Goal: Communication & Community: Answer question/provide support

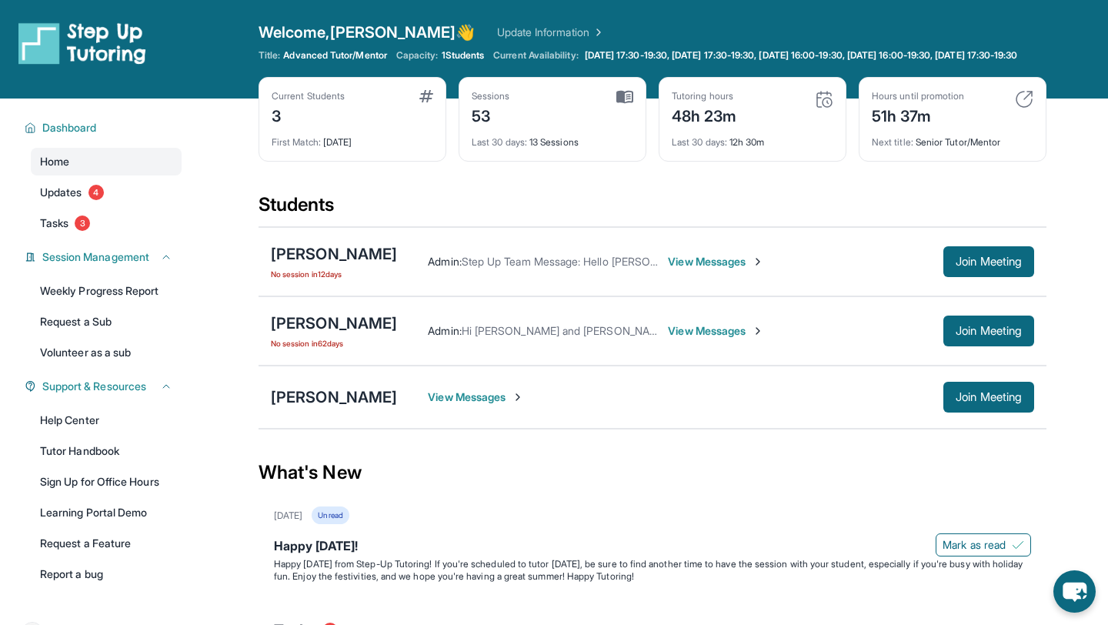
scroll to position [104, 0]
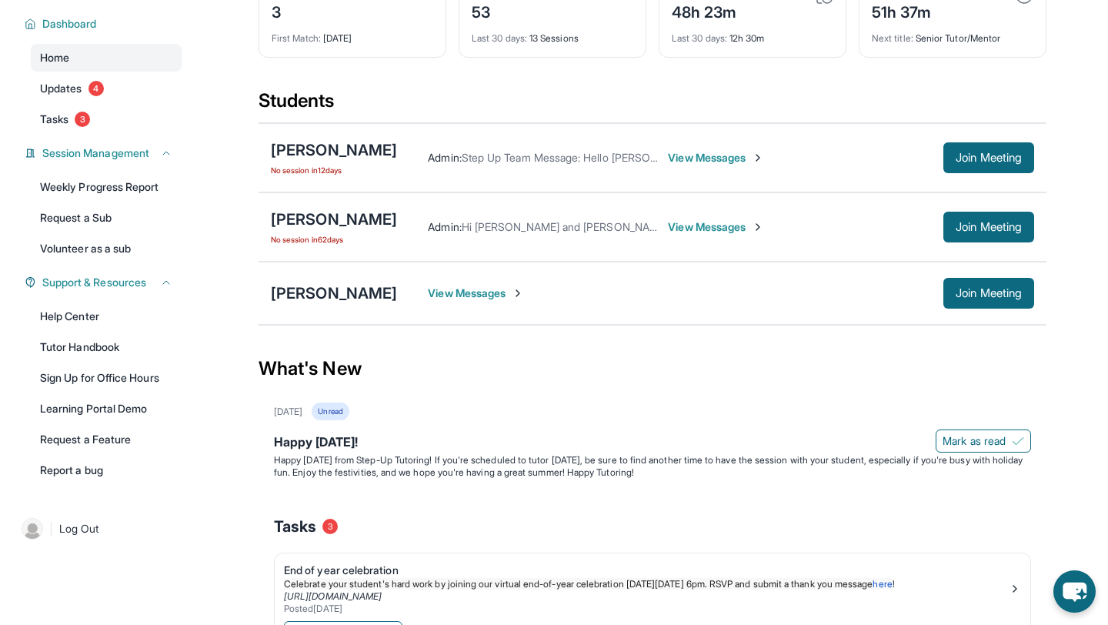
click at [428, 301] on span "View Messages" at bounding box center [476, 292] width 96 height 15
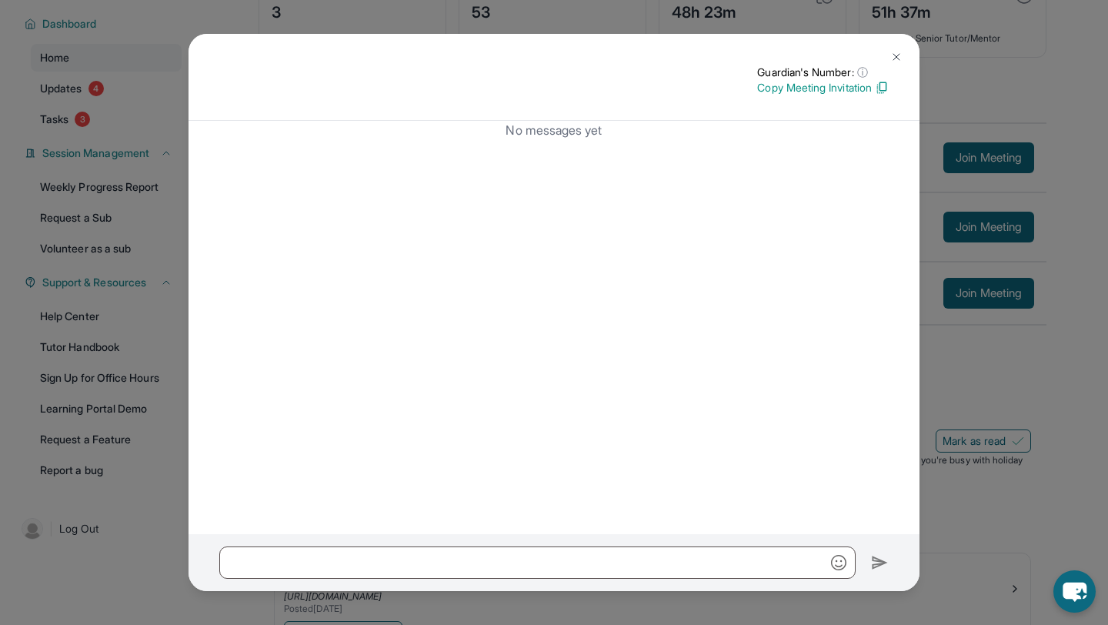
scroll to position [0, 0]
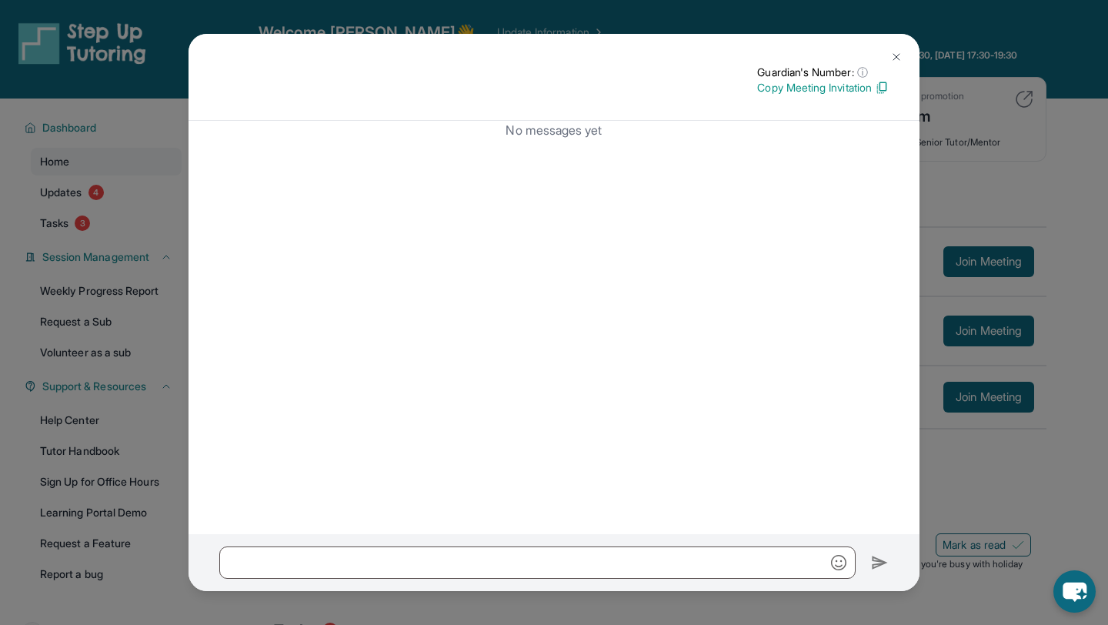
click at [570, 145] on div "No messages yet" at bounding box center [553, 327] width 731 height 413
click at [900, 62] on img at bounding box center [896, 57] width 12 height 12
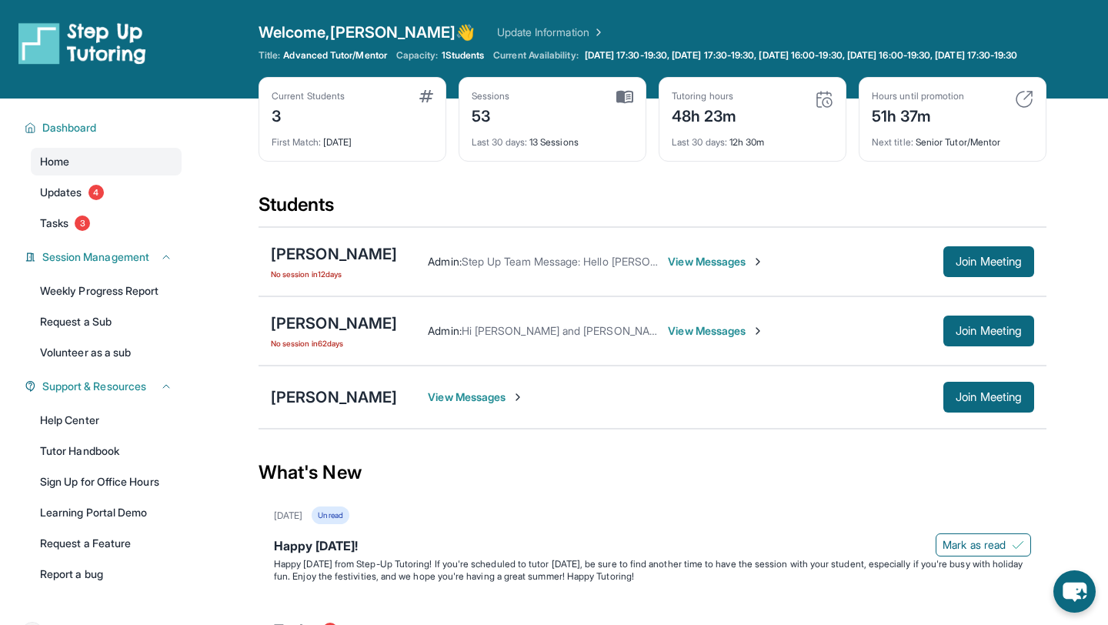
click at [728, 269] on span "View Messages" at bounding box center [716, 261] width 96 height 15
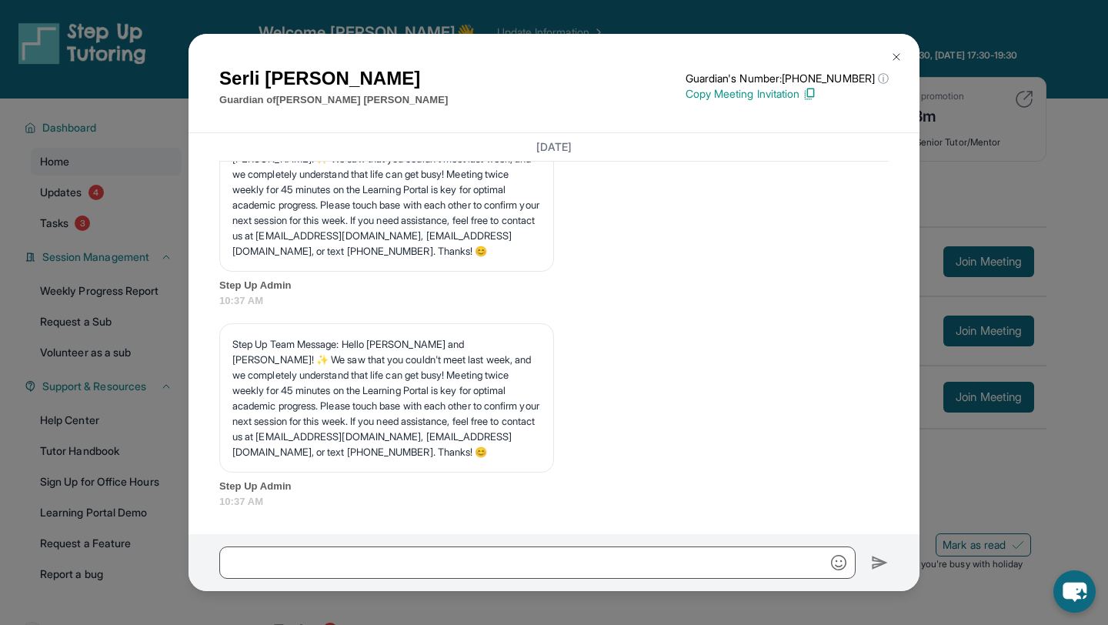
scroll to position [18593, 0]
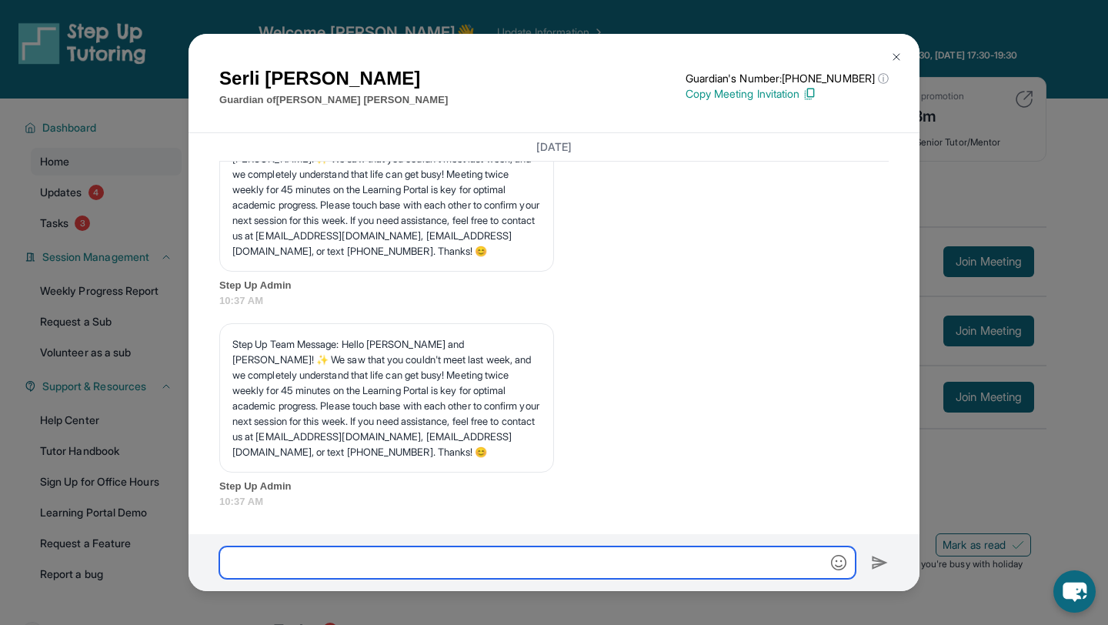
click at [548, 570] on input "text" at bounding box center [537, 562] width 636 height 32
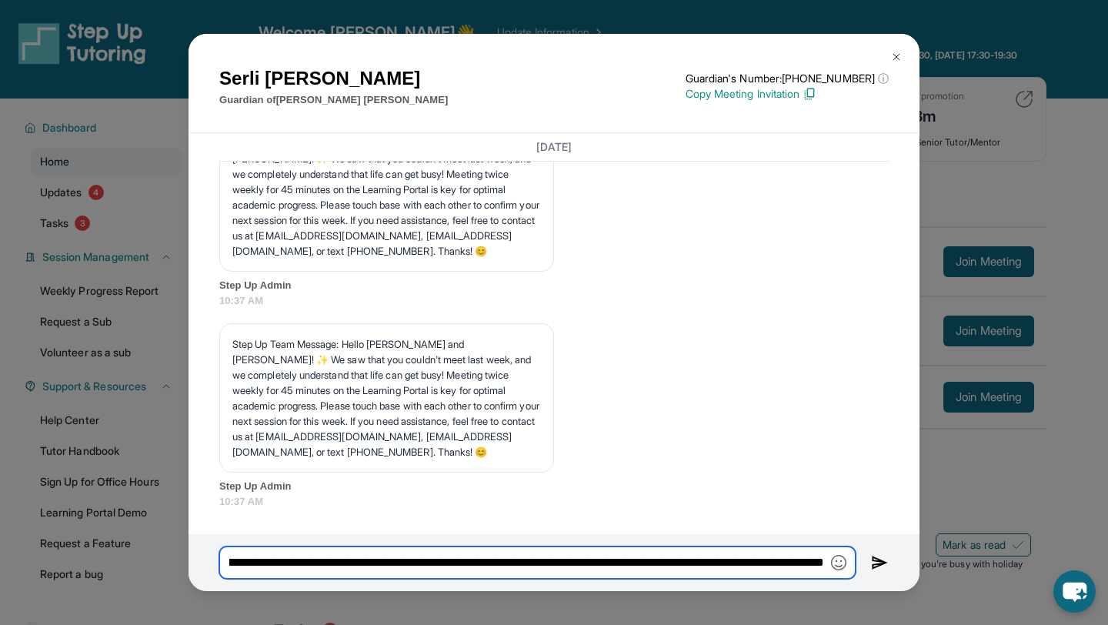
scroll to position [0, 902]
type input "**********"
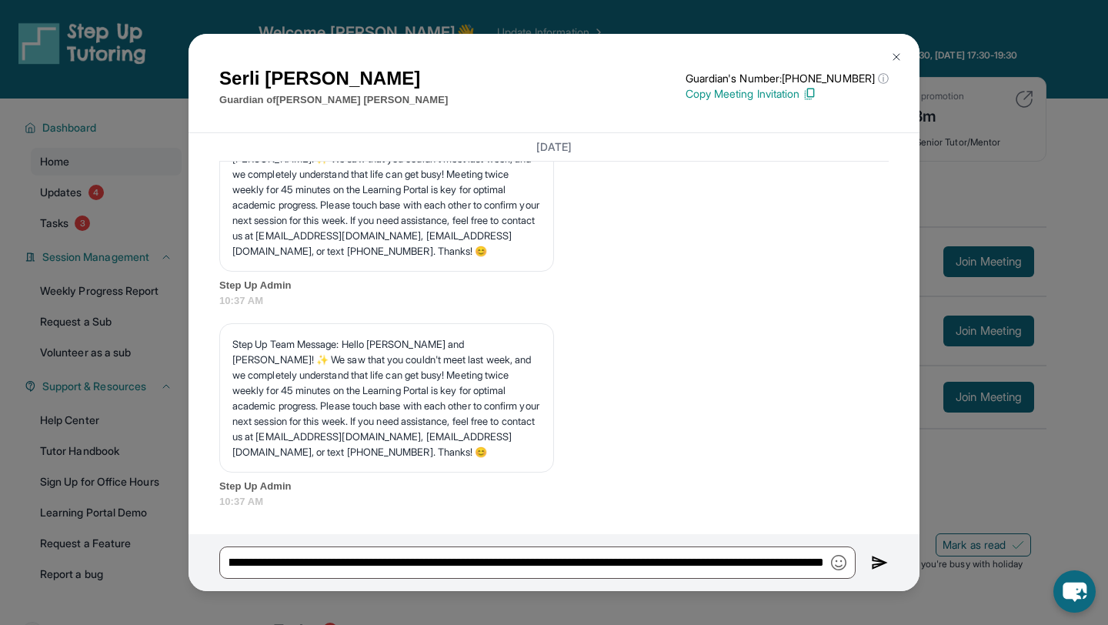
click at [842, 561] on img "button" at bounding box center [838, 562] width 15 height 15
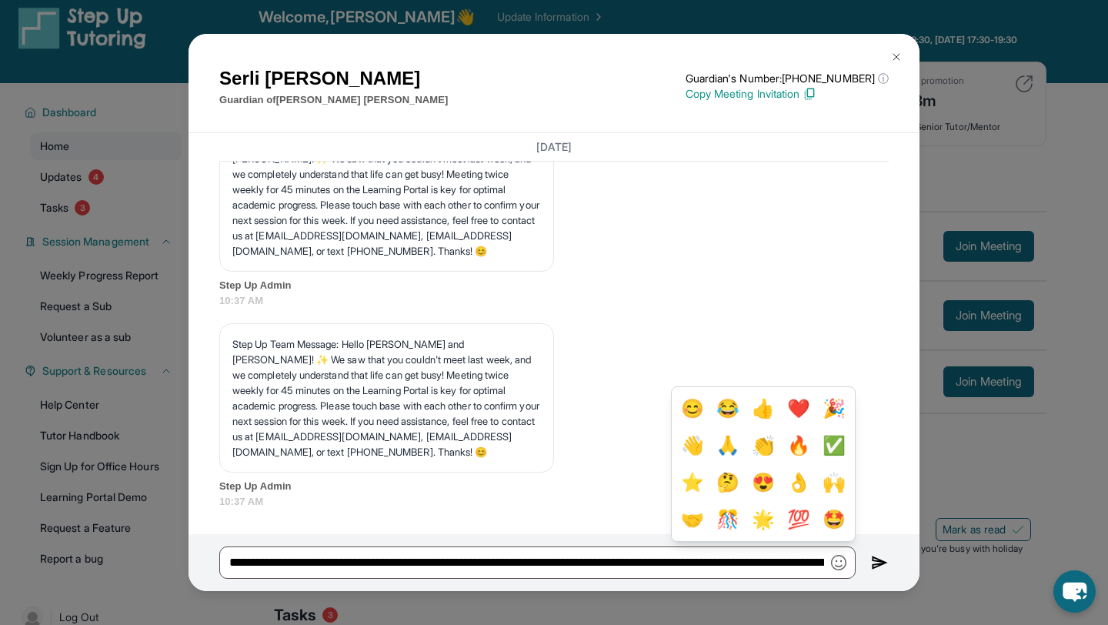
scroll to position [18, 0]
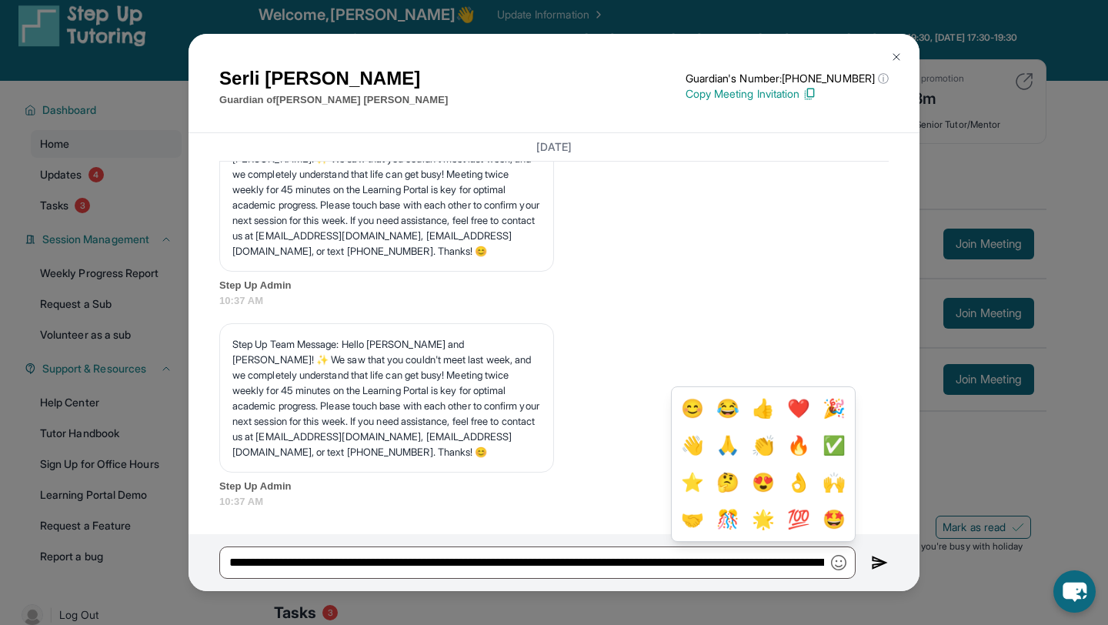
click at [883, 478] on div "Step Up Team Message: Hello [PERSON_NAME] and [PERSON_NAME]! ✨ We saw that you …" at bounding box center [553, 415] width 669 height 185
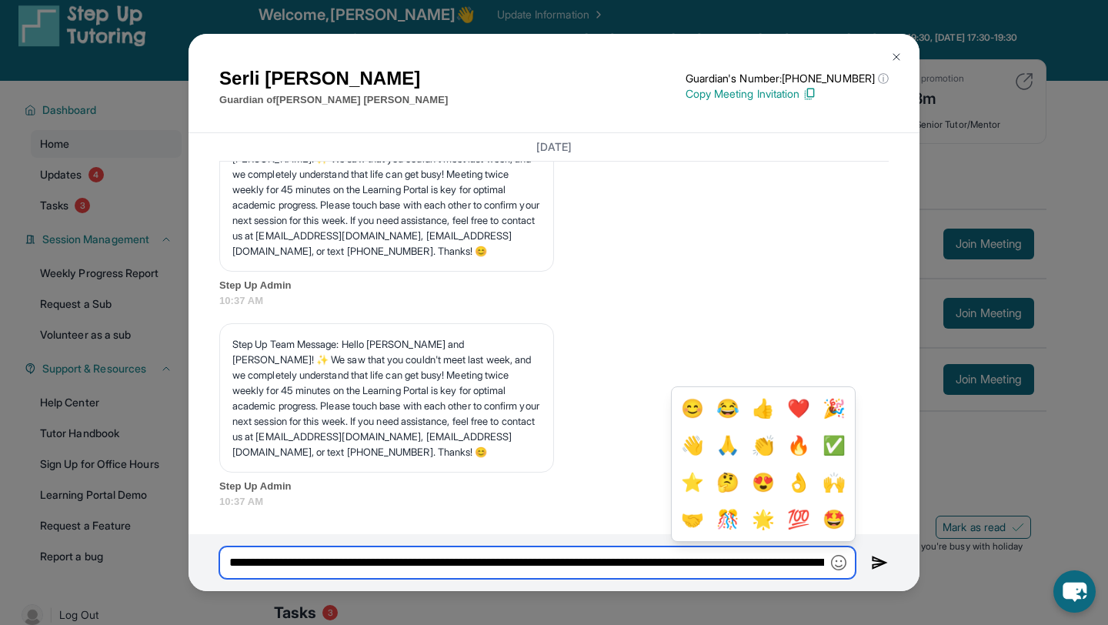
click at [724, 570] on input "**********" at bounding box center [537, 562] width 636 height 32
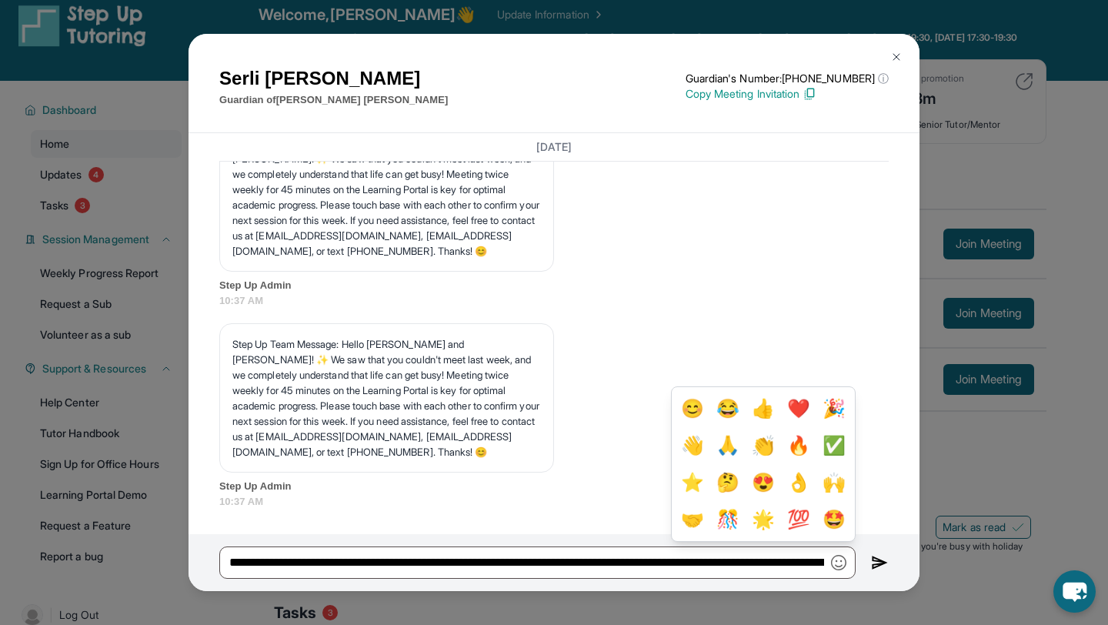
click at [876, 561] on img at bounding box center [880, 562] width 18 height 18
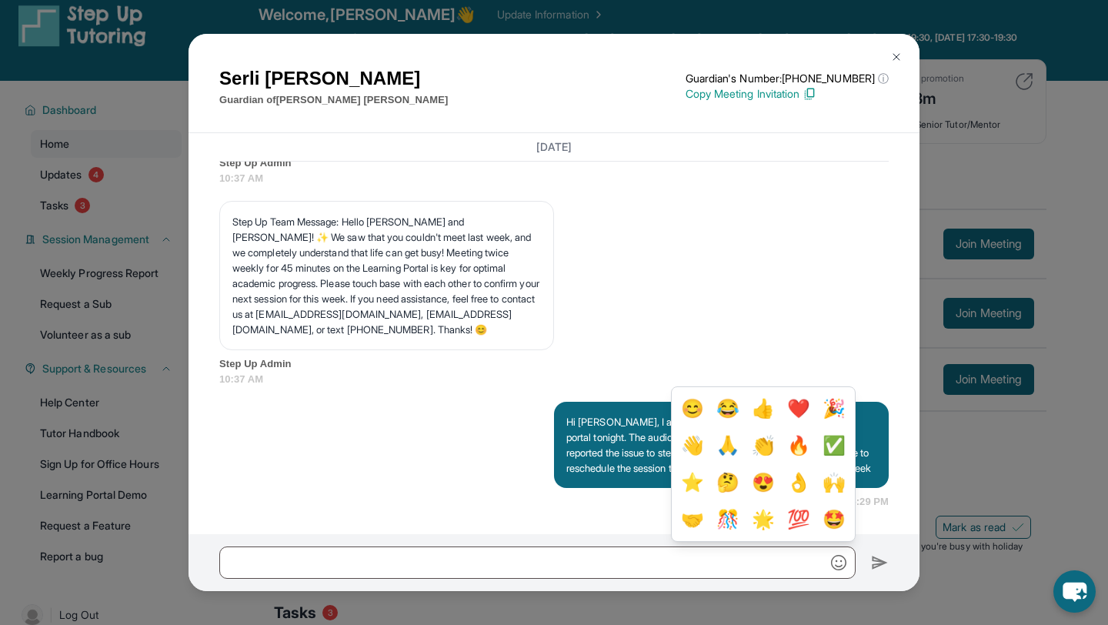
scroll to position [18731, 0]
click at [788, 321] on div "Step Up Team Message: Hello [PERSON_NAME] and [PERSON_NAME]! ✨ We saw that you …" at bounding box center [553, 293] width 669 height 185
click at [683, 500] on div "Hi [PERSON_NAME], I am having issues with the step up tutoring portal tonight. …" at bounding box center [553, 455] width 669 height 108
click at [845, 562] on img "button" at bounding box center [838, 562] width 15 height 15
